Goal: Task Accomplishment & Management: Use online tool/utility

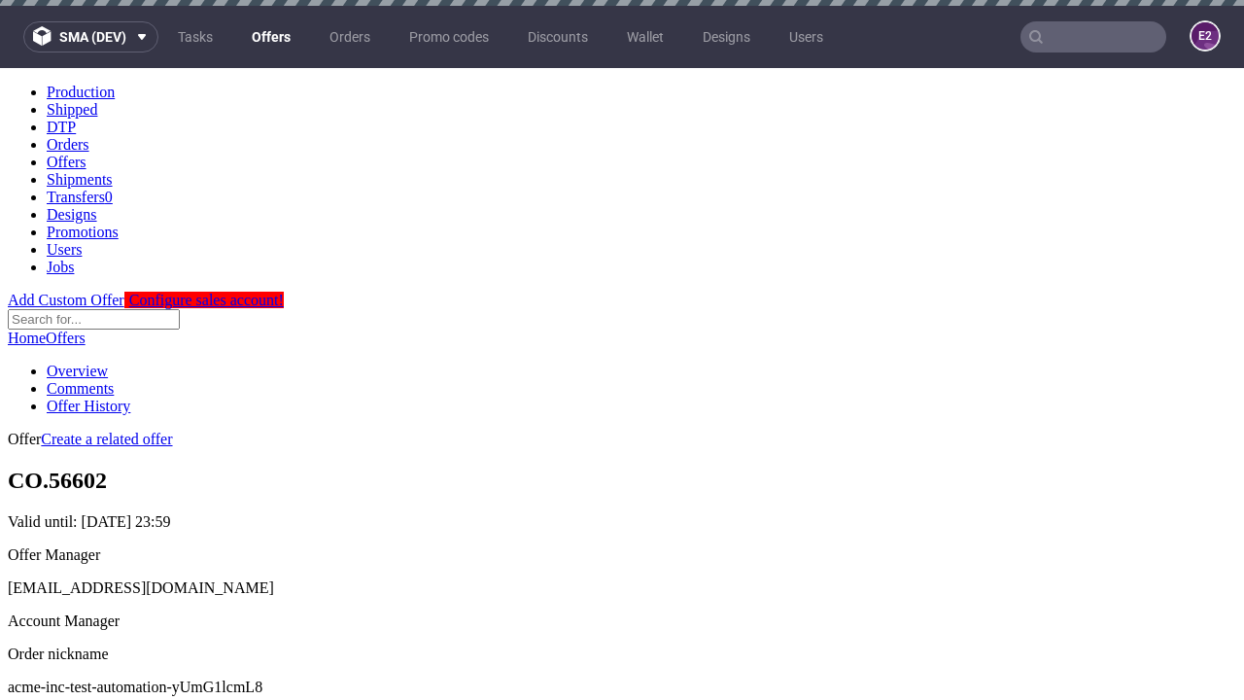
scroll to position [192, 0]
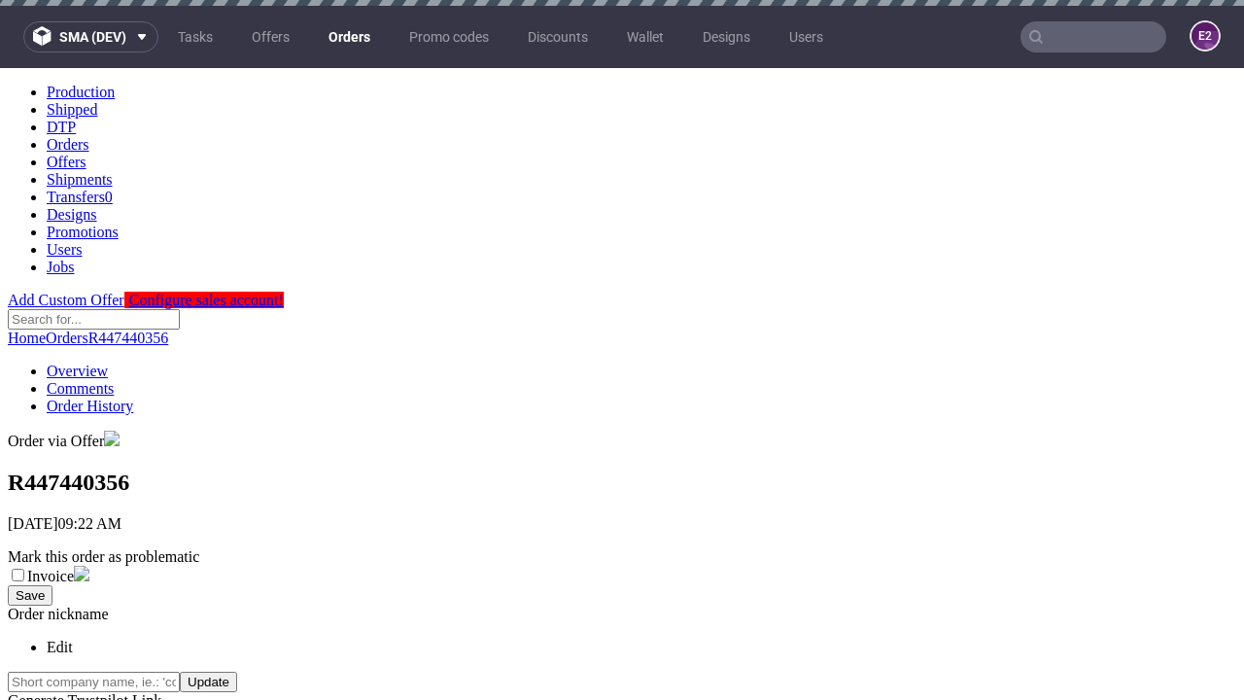
scroll to position [778, 0]
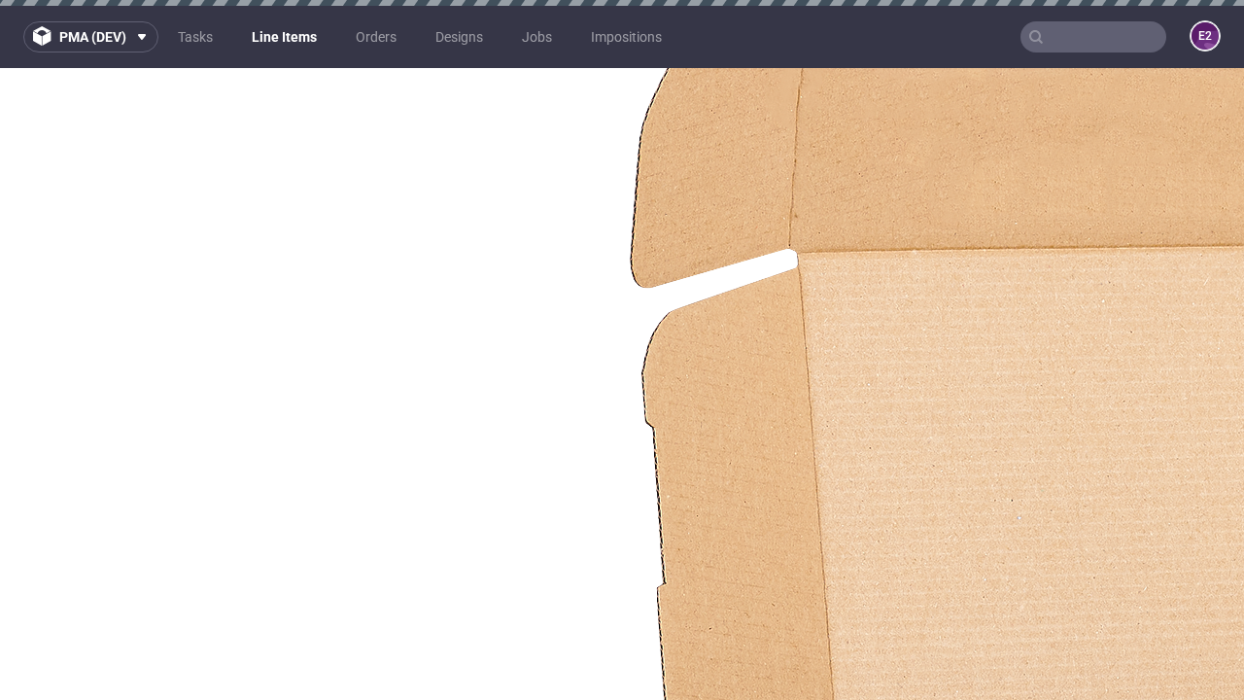
select select "accepted"
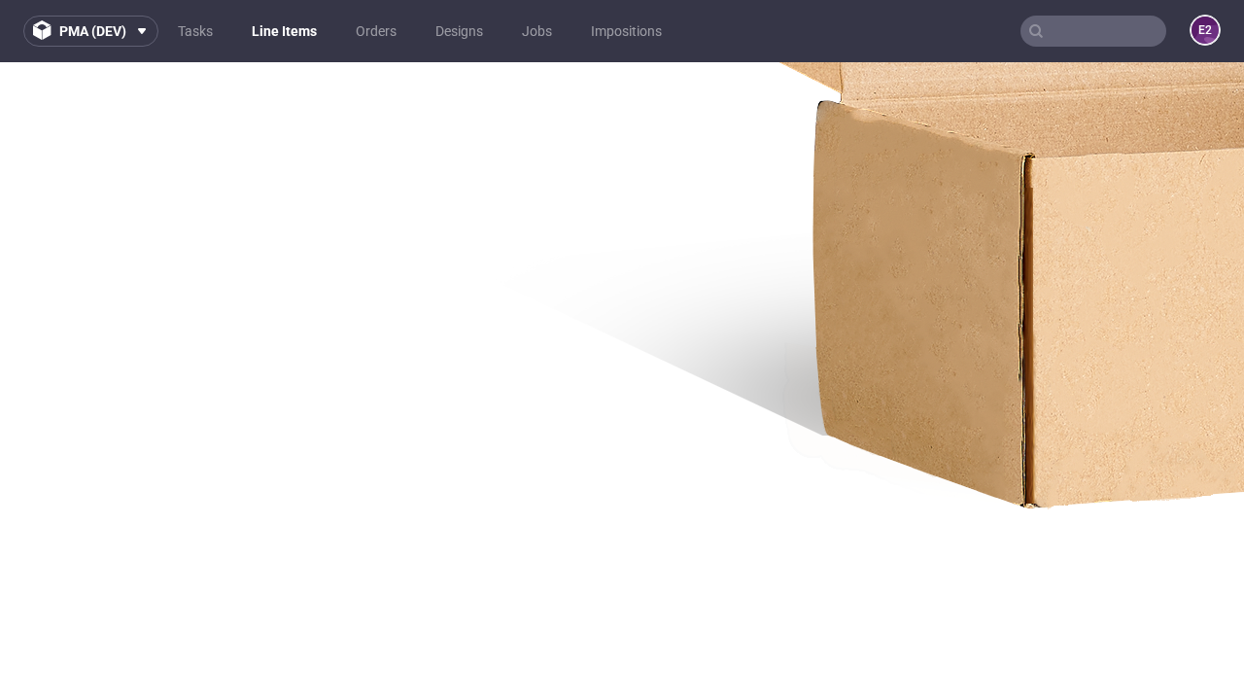
scroll to position [11, 0]
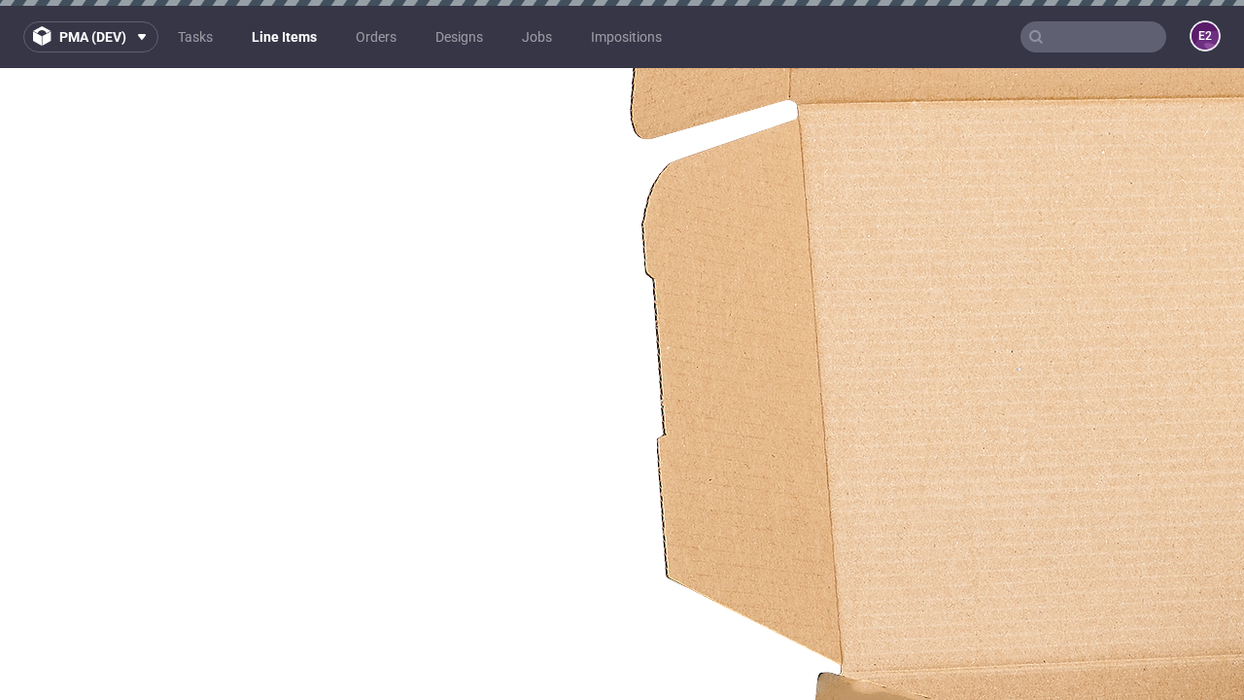
select select "received"
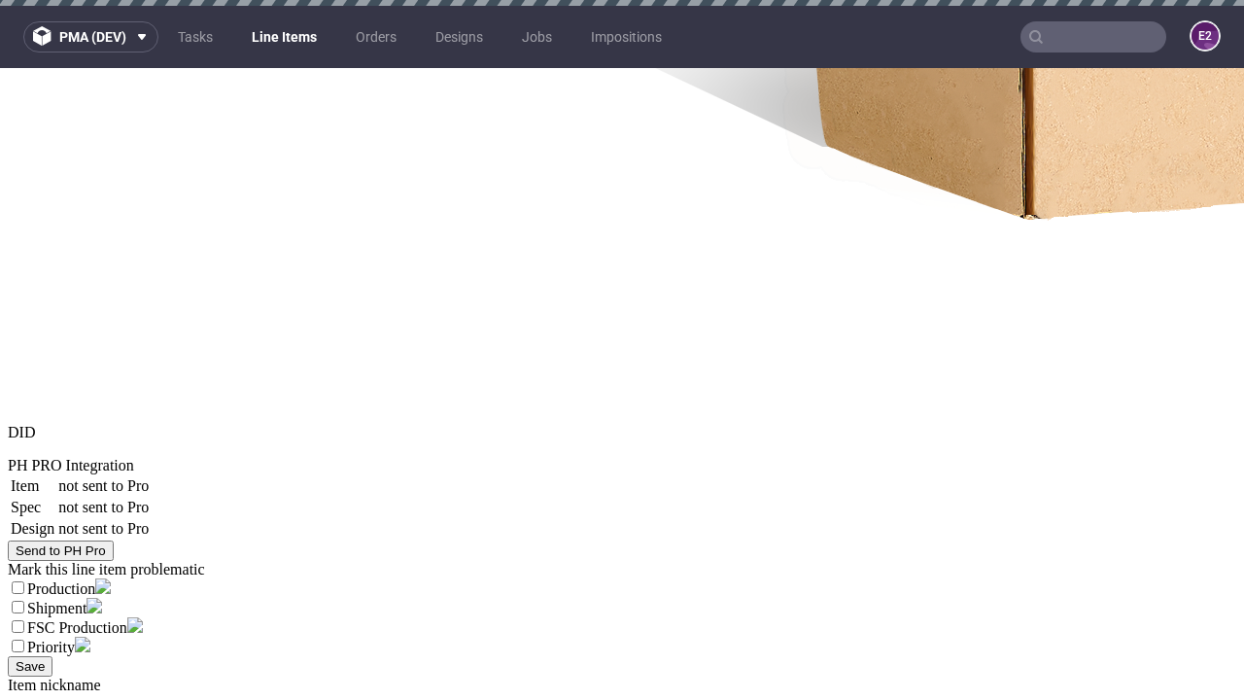
select select "accepted_dtp_issue_reprint"
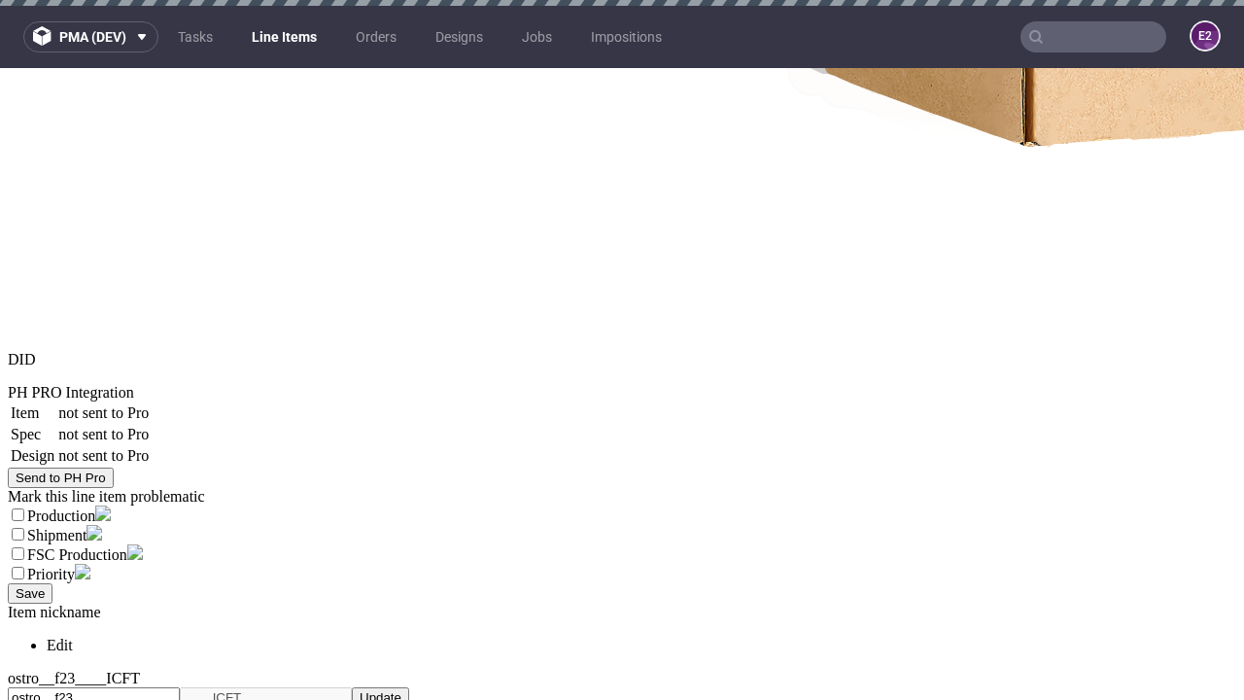
scroll to position [2976, 0]
